Goal: Task Accomplishment & Management: Use online tool/utility

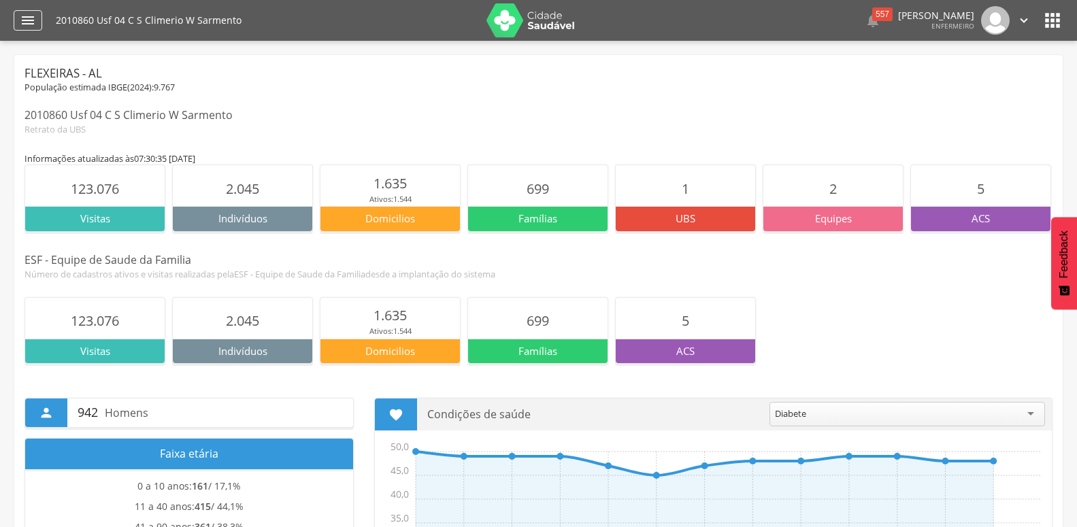
click at [34, 28] on icon "" at bounding box center [28, 20] width 16 height 16
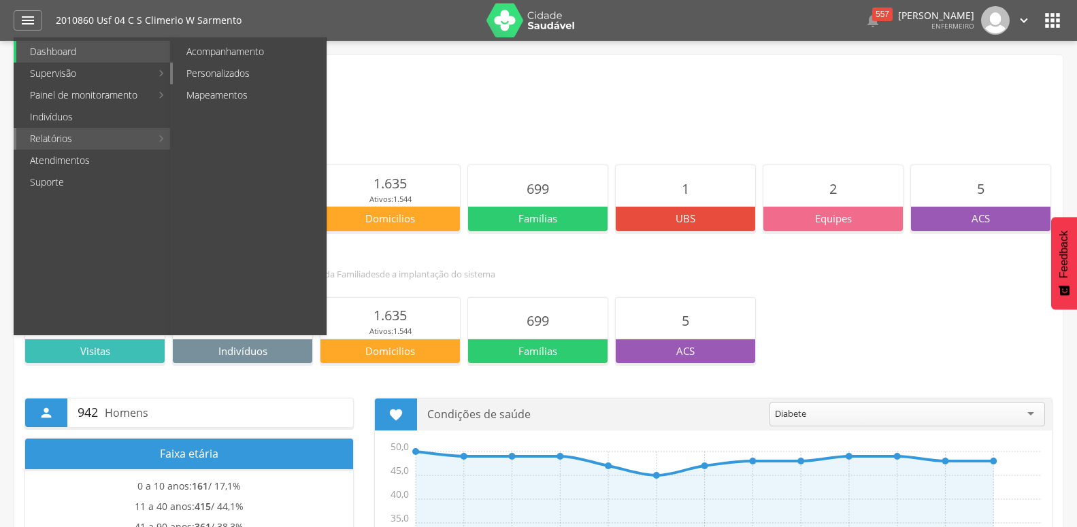
click at [236, 69] on link "Personalizados" at bounding box center [249, 74] width 153 height 22
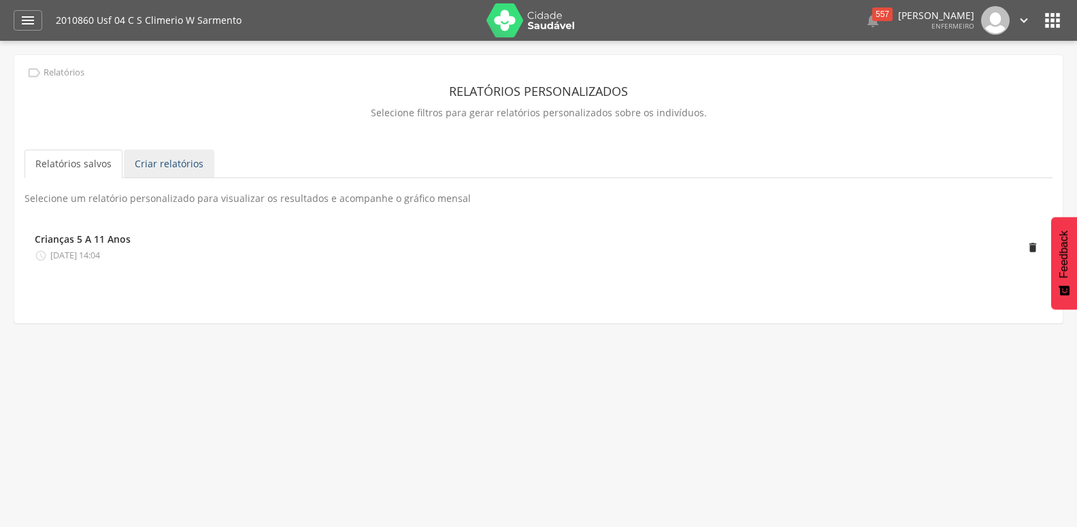
click at [150, 161] on link "Criar relatórios" at bounding box center [169, 164] width 91 height 29
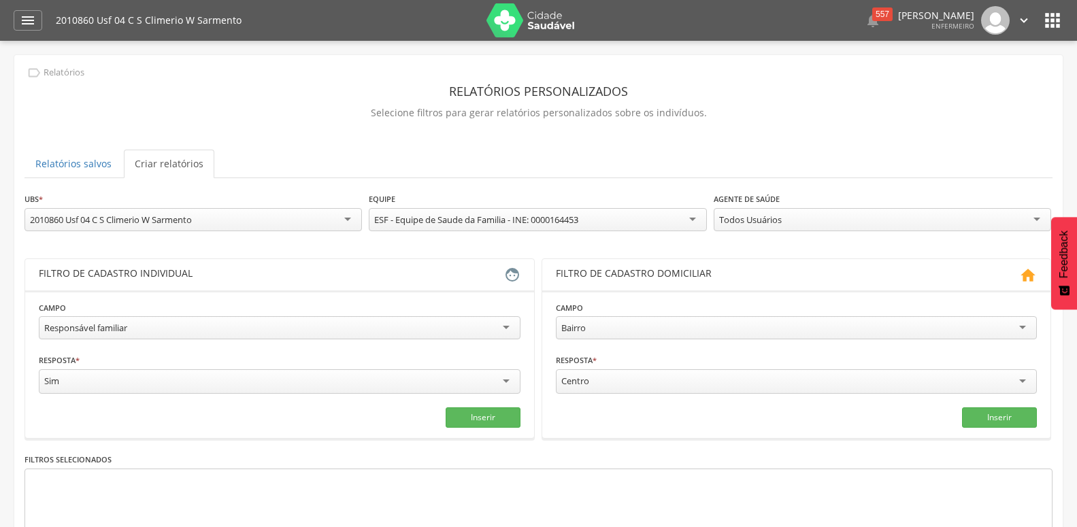
click at [194, 315] on div "**********" at bounding box center [280, 322] width 482 height 43
click at [187, 320] on div "Responsável familiar" at bounding box center [280, 327] width 482 height 23
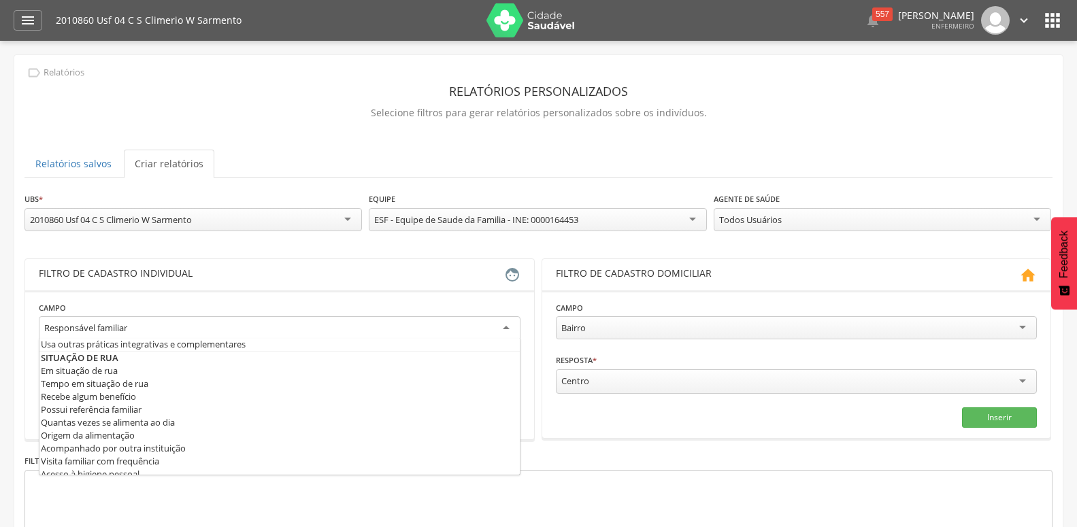
scroll to position [735, 0]
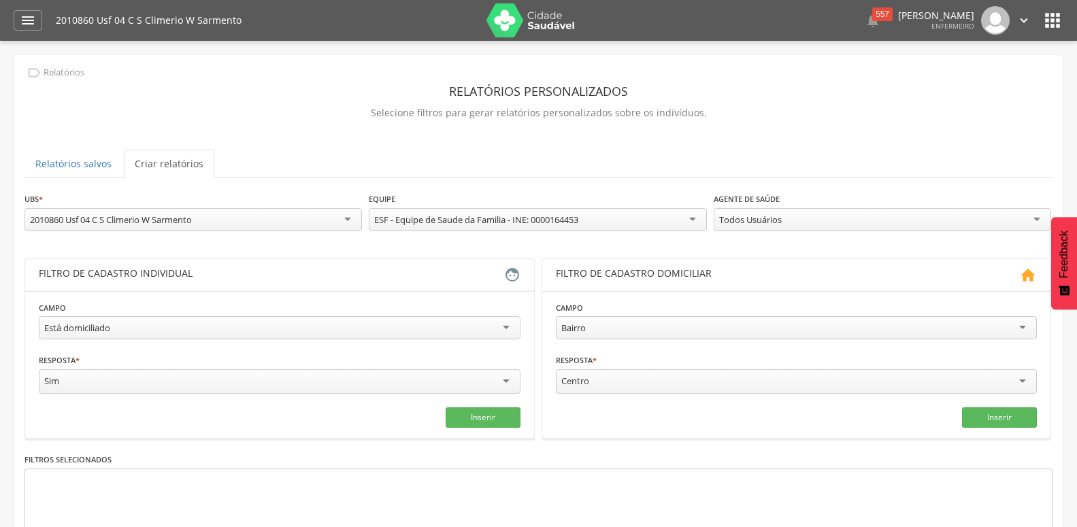
click at [725, 231] on div "Todos Usuários Todos Usuários [PERSON_NAME] Arlete [PERSON_NAME] [PERSON_NAME]" at bounding box center [883, 221] width 338 height 27
click at [738, 225] on div "Todos Usuários" at bounding box center [750, 220] width 63 height 12
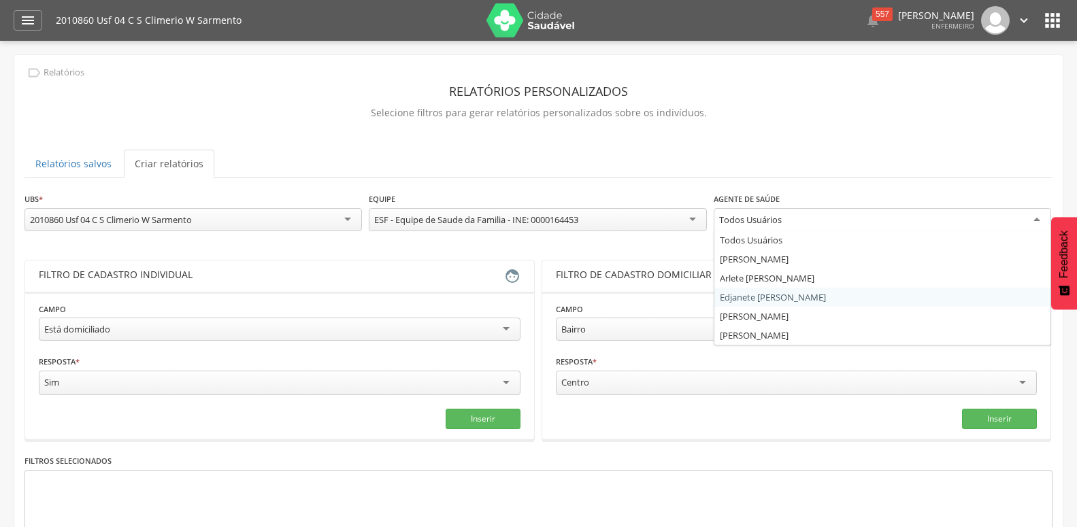
click at [761, 293] on div "**********" at bounding box center [538, 399] width 1028 height 414
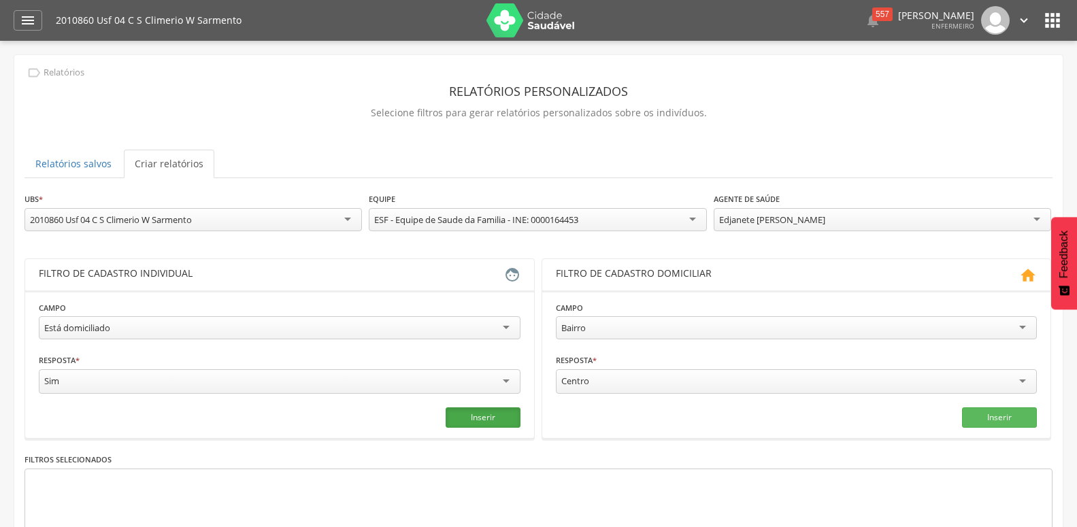
click at [464, 418] on button "Inserir" at bounding box center [483, 418] width 75 height 20
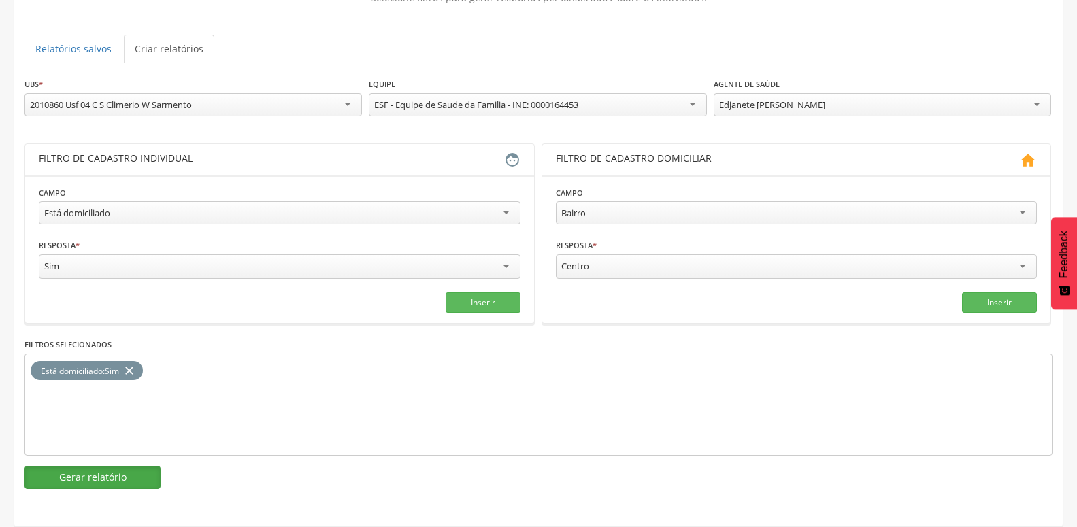
click at [142, 466] on button "Gerar relatório" at bounding box center [92, 477] width 136 height 23
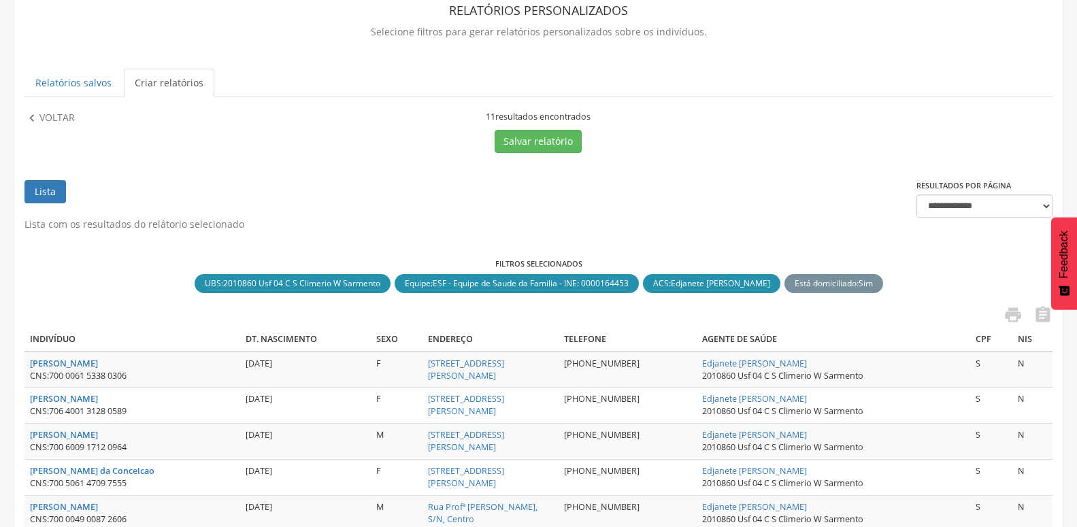
scroll to position [110, 0]
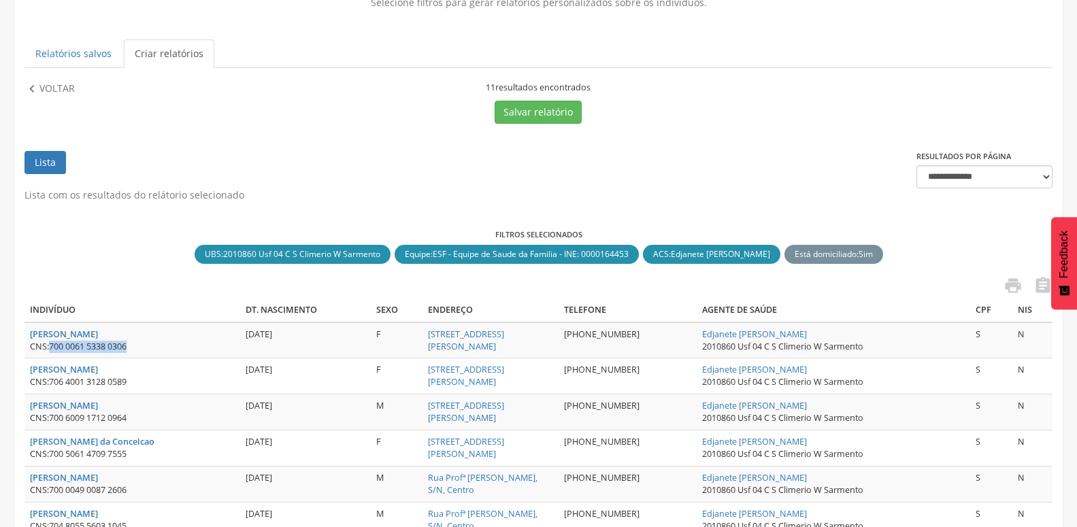
drag, startPoint x: 51, startPoint y: 351, endPoint x: 190, endPoint y: 351, distance: 138.8
click at [190, 351] on div "CNS: 700 0061 5338 0306" at bounding box center [132, 347] width 205 height 12
copy span "700 0061 5338 0306"
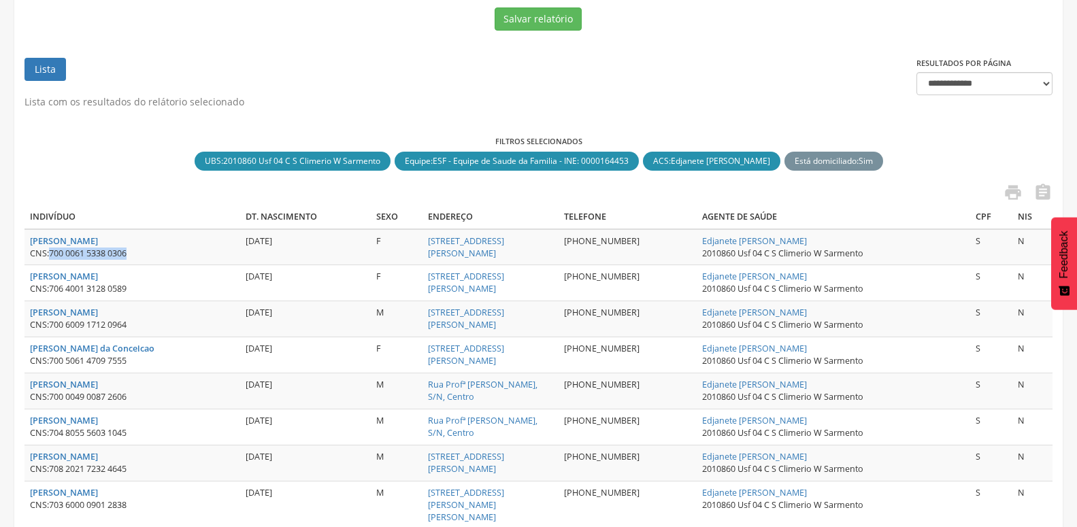
scroll to position [318, 0]
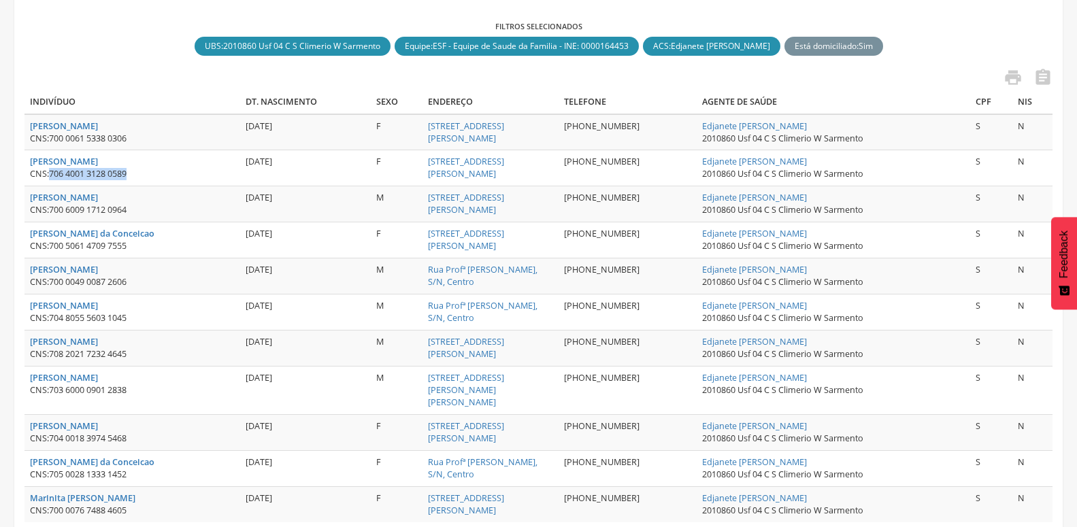
drag, startPoint x: 52, startPoint y: 175, endPoint x: 160, endPoint y: 175, distance: 108.2
click at [160, 175] on div "CNS: 706 4001 3128 0589" at bounding box center [132, 174] width 205 height 12
copy span "706 4001 3128 0589"
drag, startPoint x: 52, startPoint y: 212, endPoint x: 137, endPoint y: 210, distance: 84.4
click at [137, 210] on div "CNS: 700 6009 1712 0964" at bounding box center [132, 210] width 205 height 12
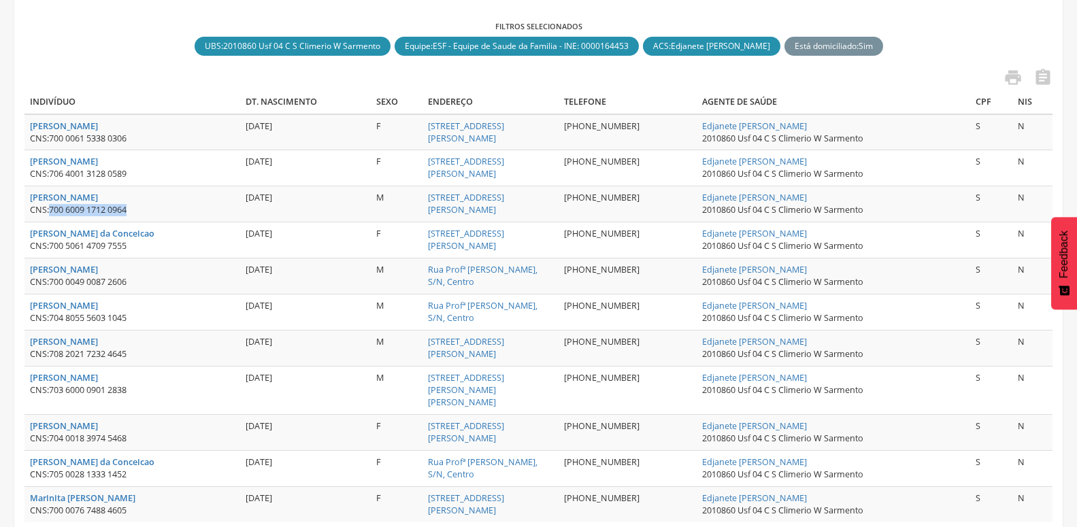
copy span "700 6009 1712 0964"
drag, startPoint x: 51, startPoint y: 245, endPoint x: 161, endPoint y: 242, distance: 110.3
click at [161, 242] on div "CNS: 700 5061 4709 7555" at bounding box center [132, 246] width 205 height 12
copy span "700 5061 4709 7555"
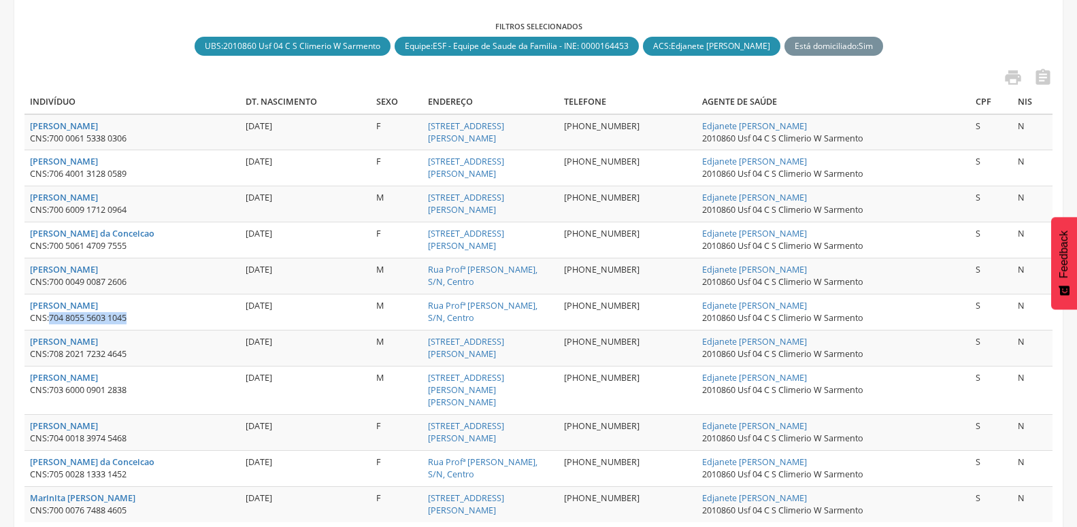
drag, startPoint x: 51, startPoint y: 318, endPoint x: 170, endPoint y: 314, distance: 119.2
click at [170, 314] on div "CNS: 704 8055 5603 1045" at bounding box center [132, 318] width 205 height 12
copy span "704 8055 5603 1045"
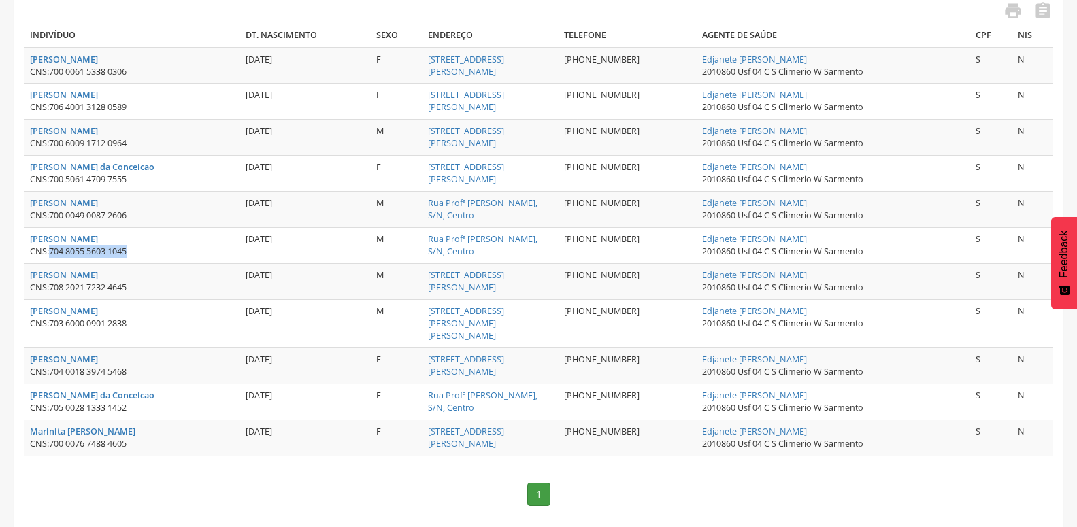
scroll to position [388, 0]
